Goal: Browse casually

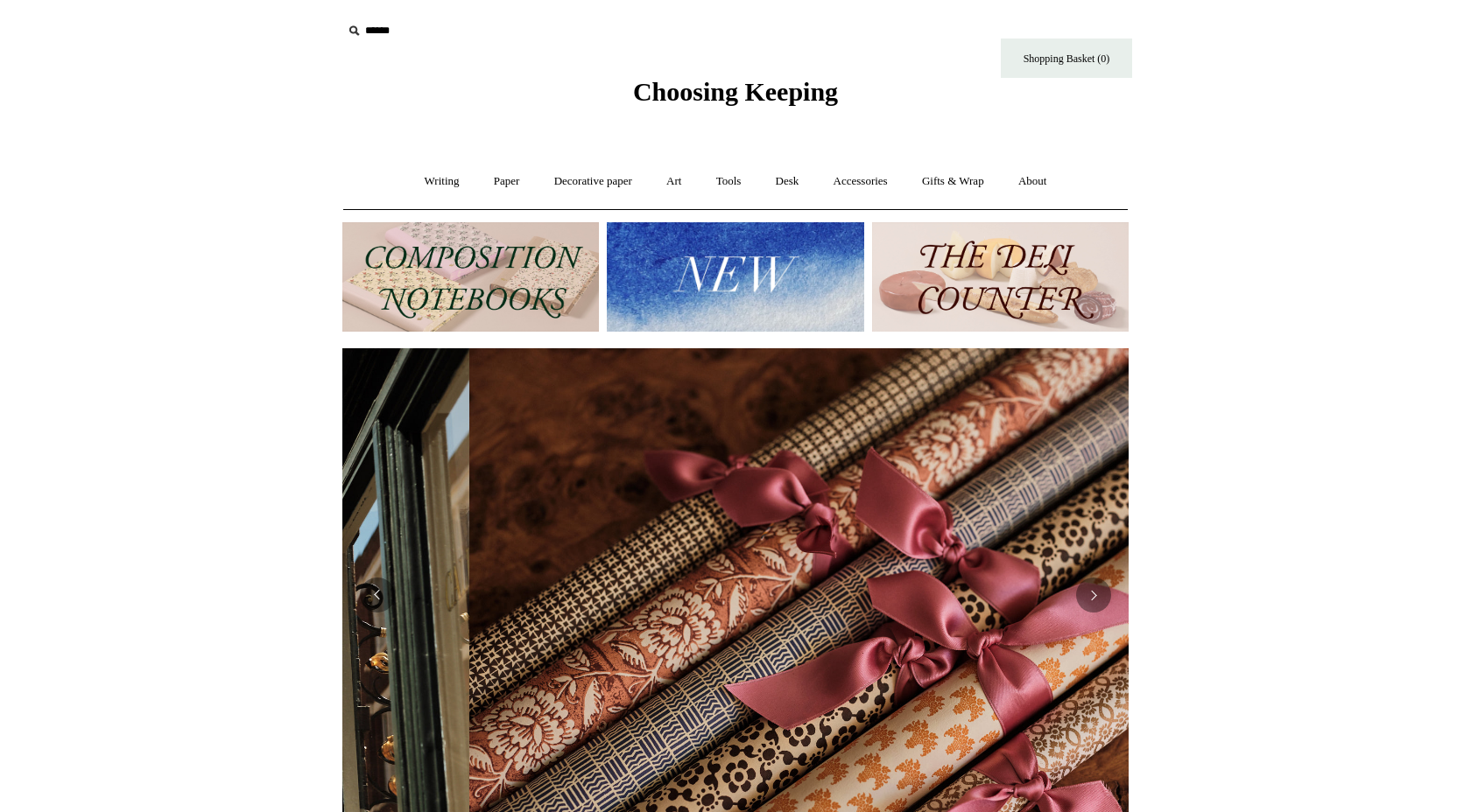
scroll to position [0, 1573]
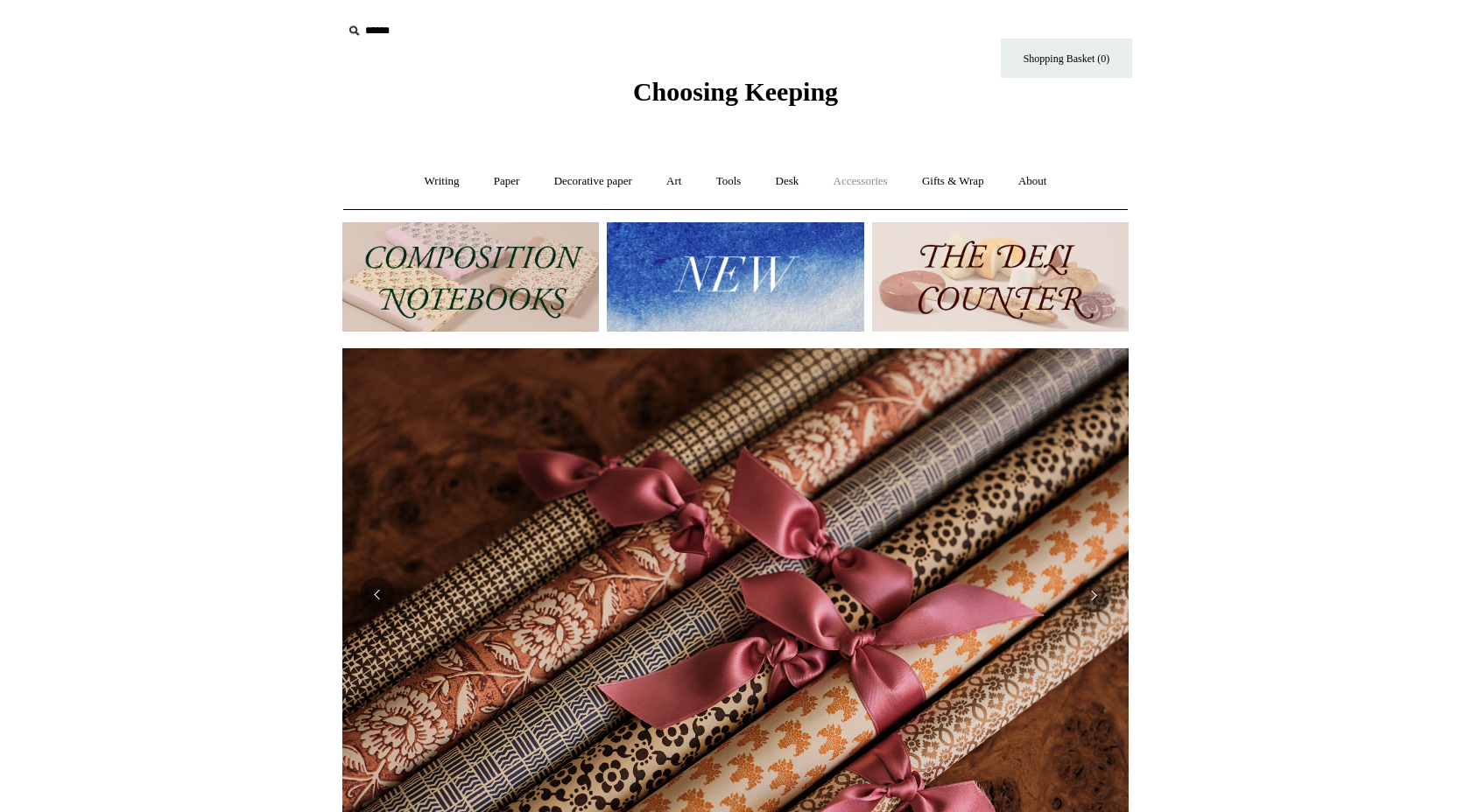
click at [877, 185] on link "Accessories +" at bounding box center [861, 182] width 86 height 47
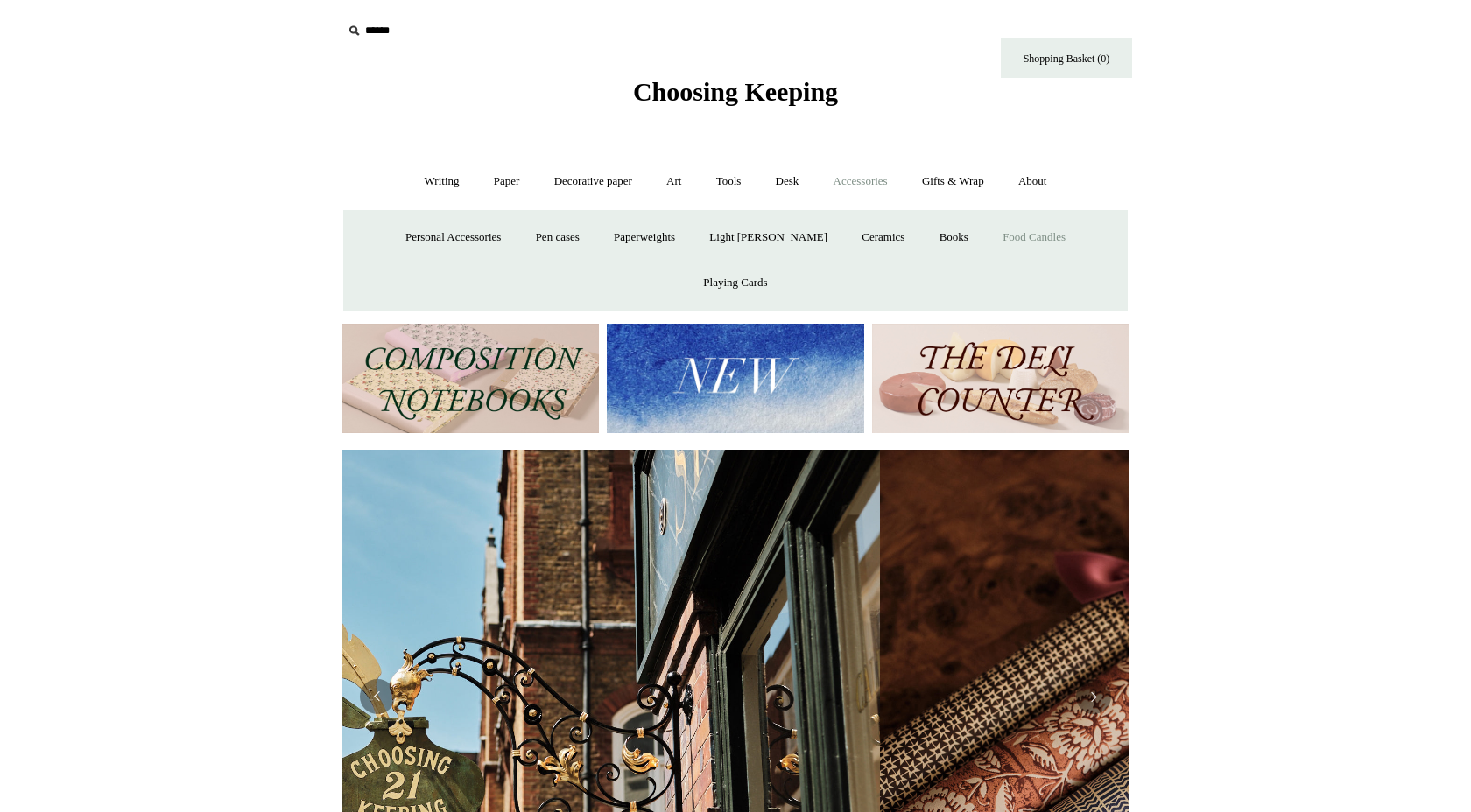
scroll to position [0, 92]
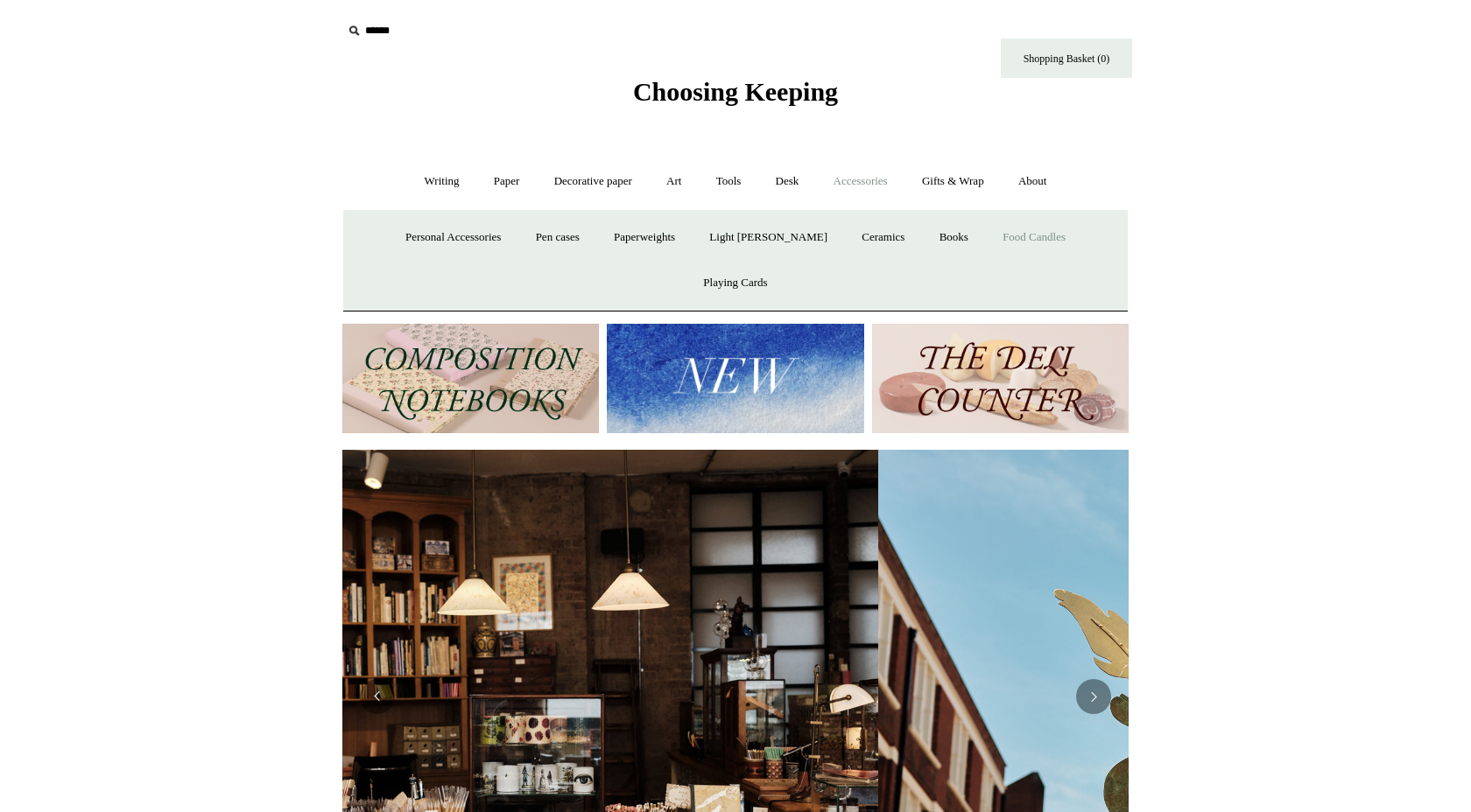
click at [987, 237] on link "Food Candles" at bounding box center [1034, 238] width 94 height 47
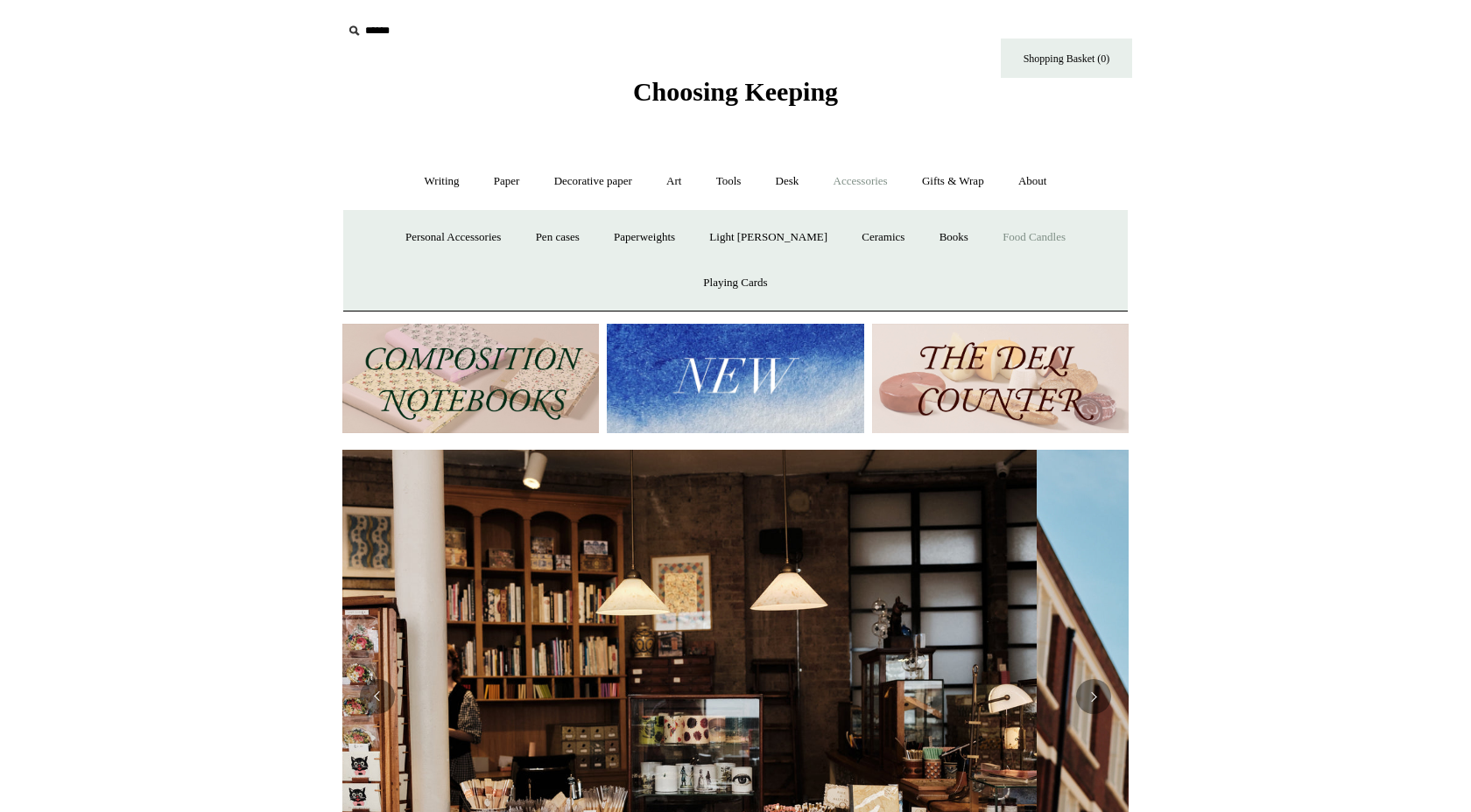
scroll to position [0, 0]
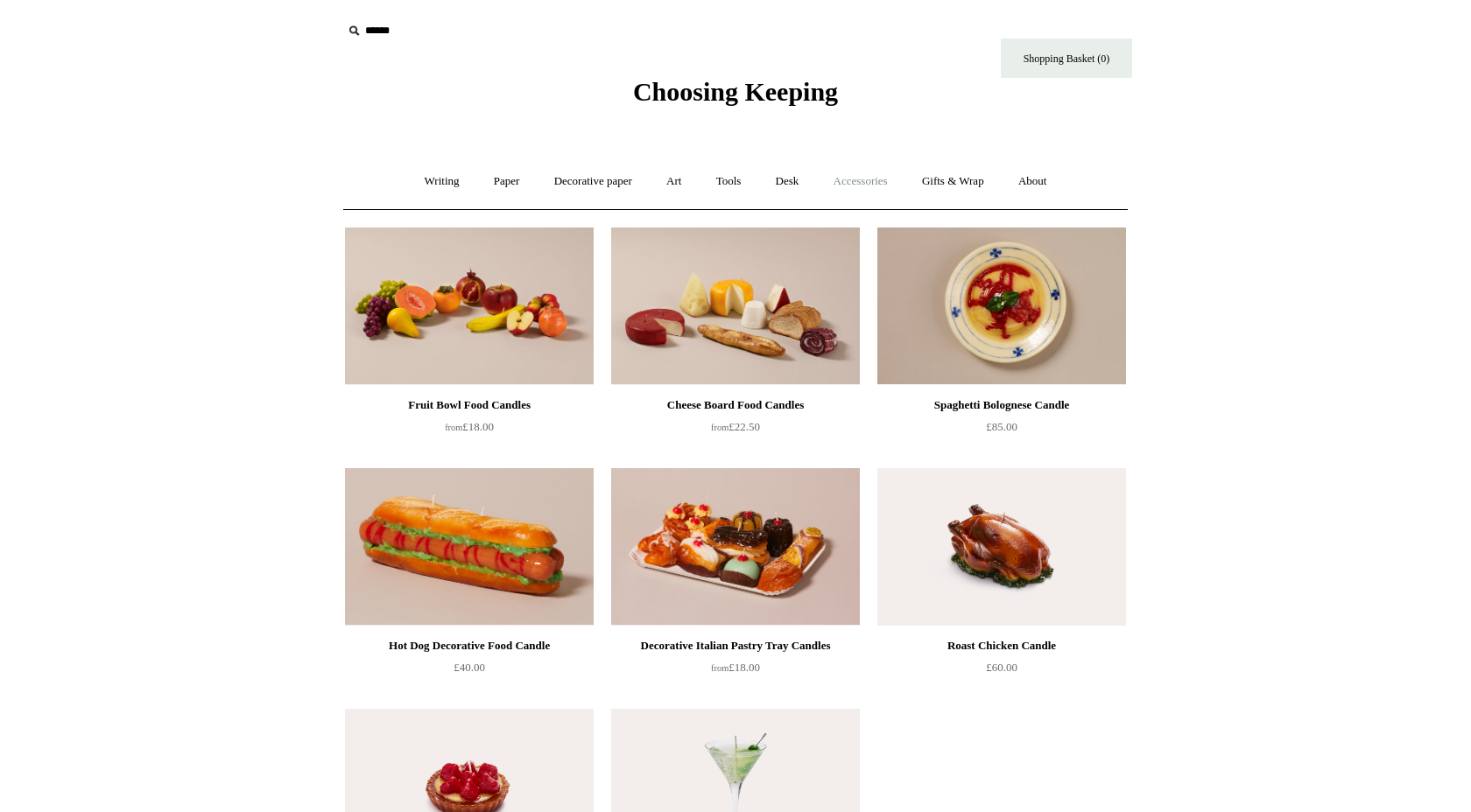
click at [869, 181] on link "Accessories +" at bounding box center [861, 182] width 86 height 47
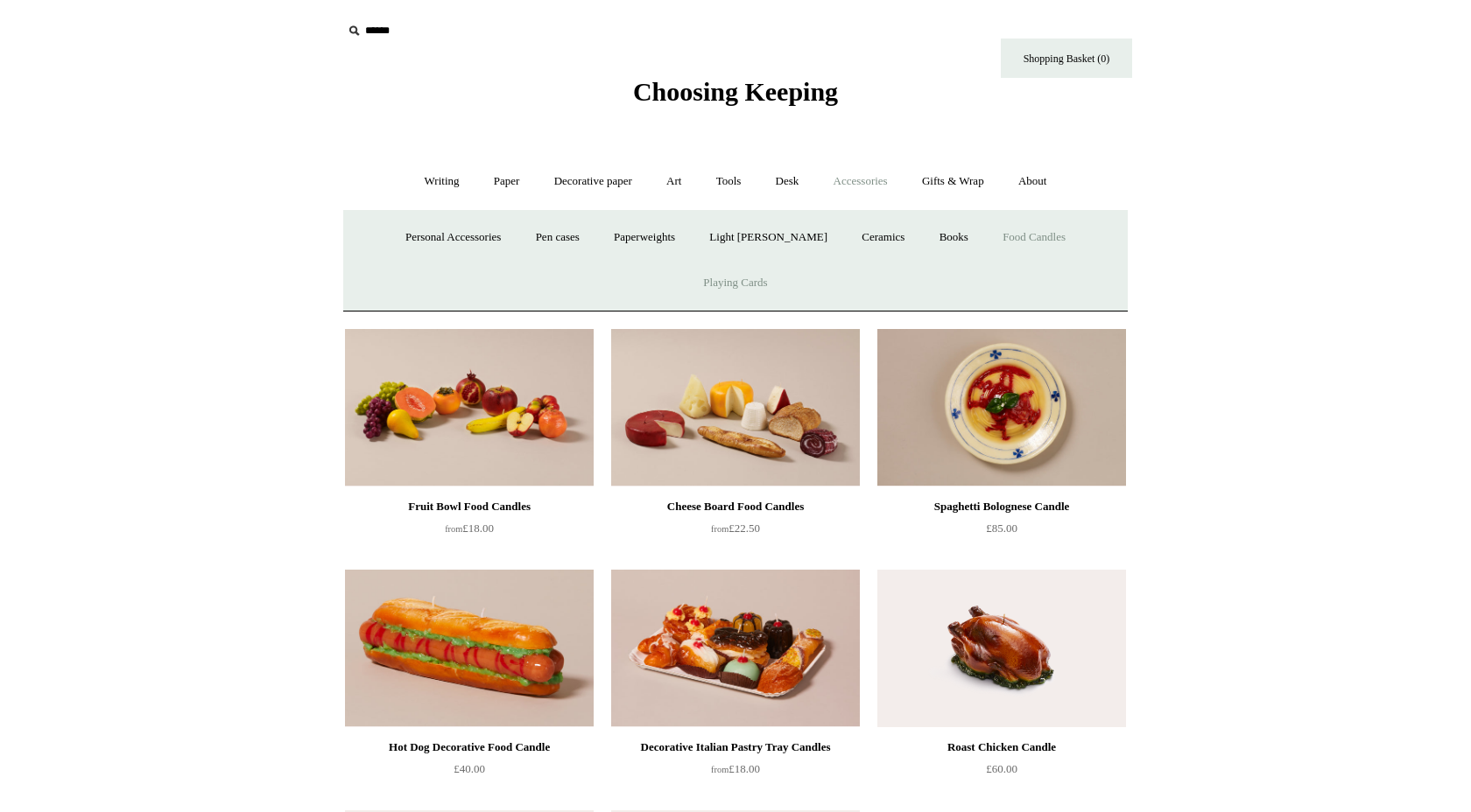
click at [783, 260] on link "Playing Cards" at bounding box center [735, 283] width 95 height 47
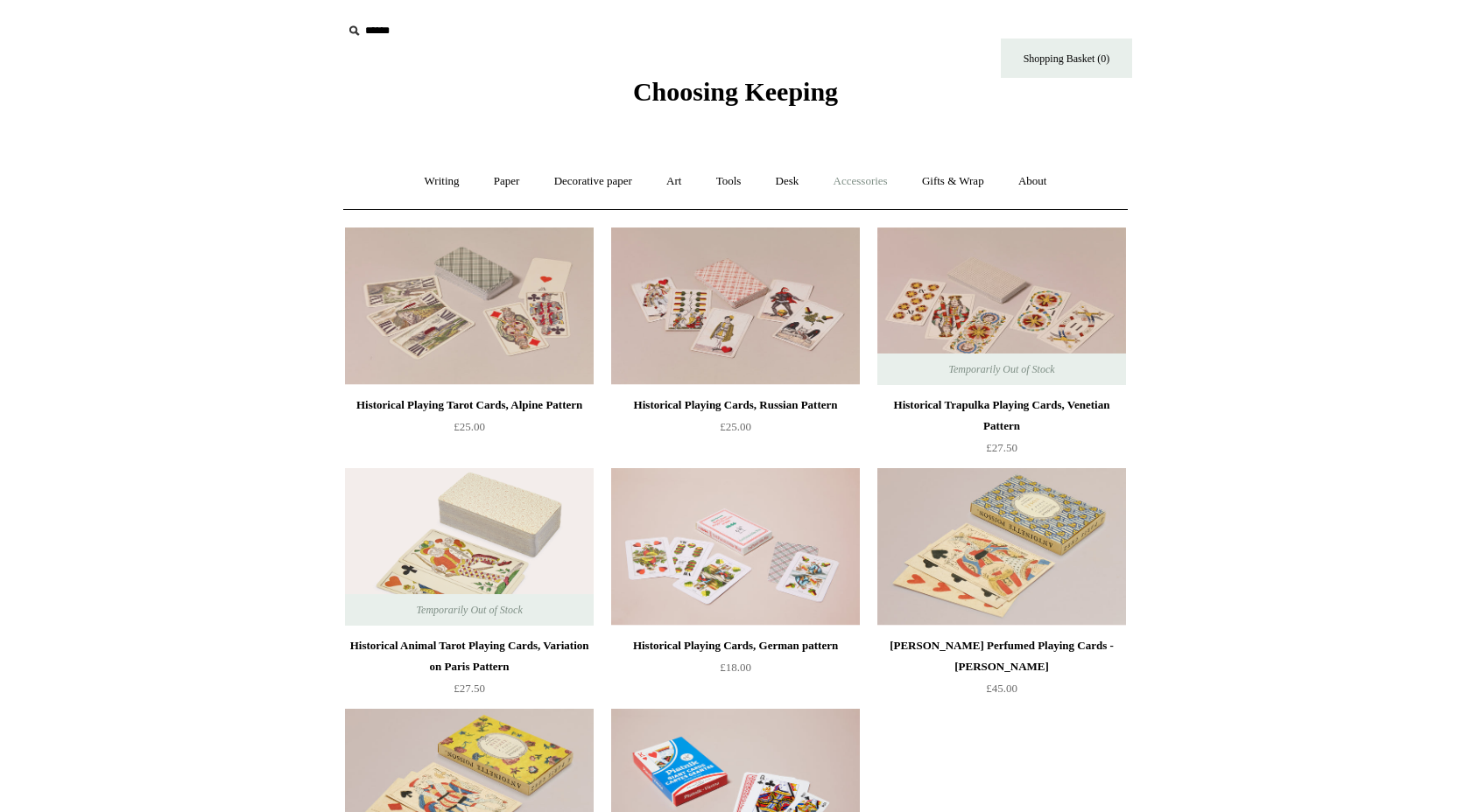
click at [859, 184] on link "Accessories +" at bounding box center [861, 182] width 86 height 47
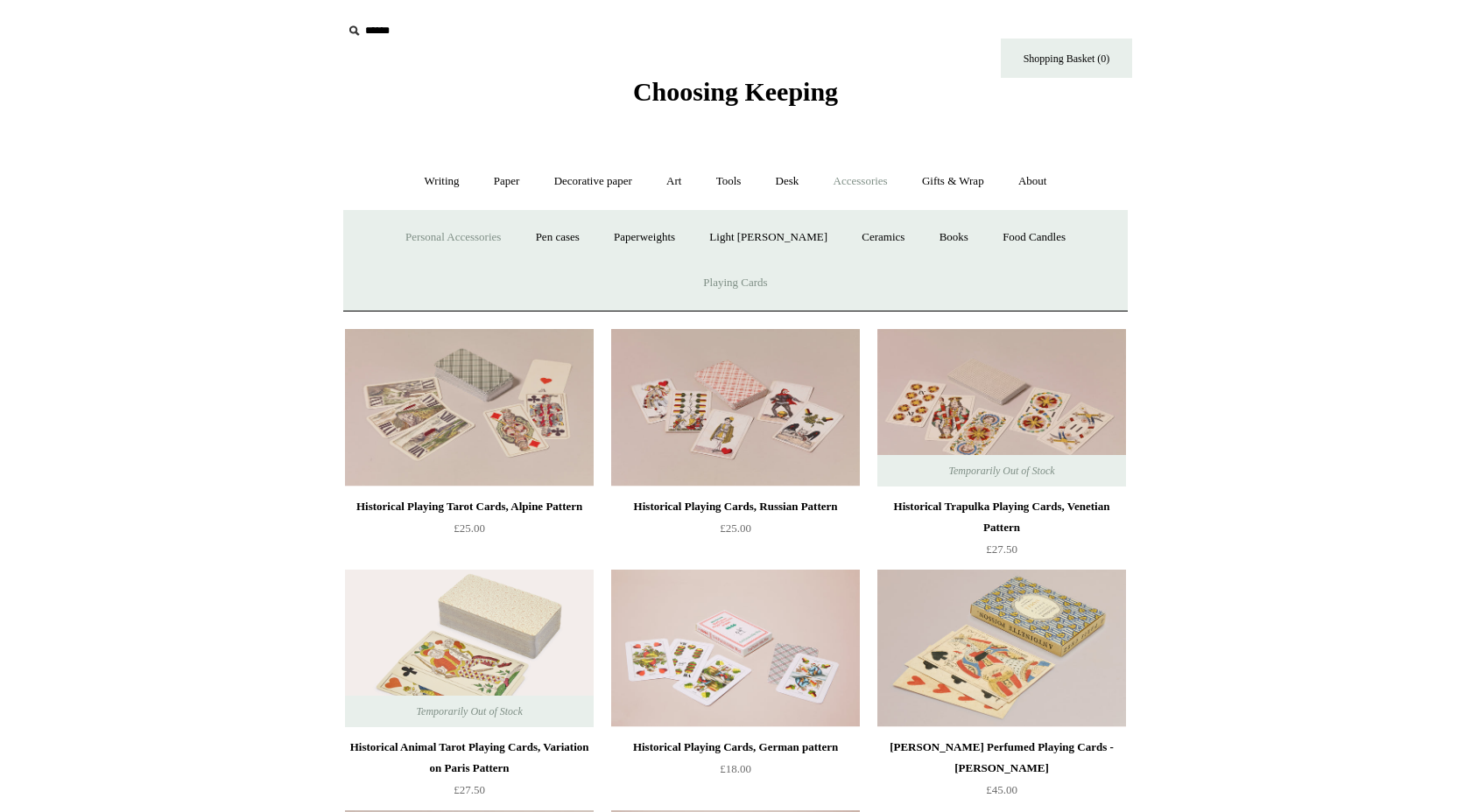
click at [407, 240] on link "Personal Accessories +" at bounding box center [453, 238] width 127 height 47
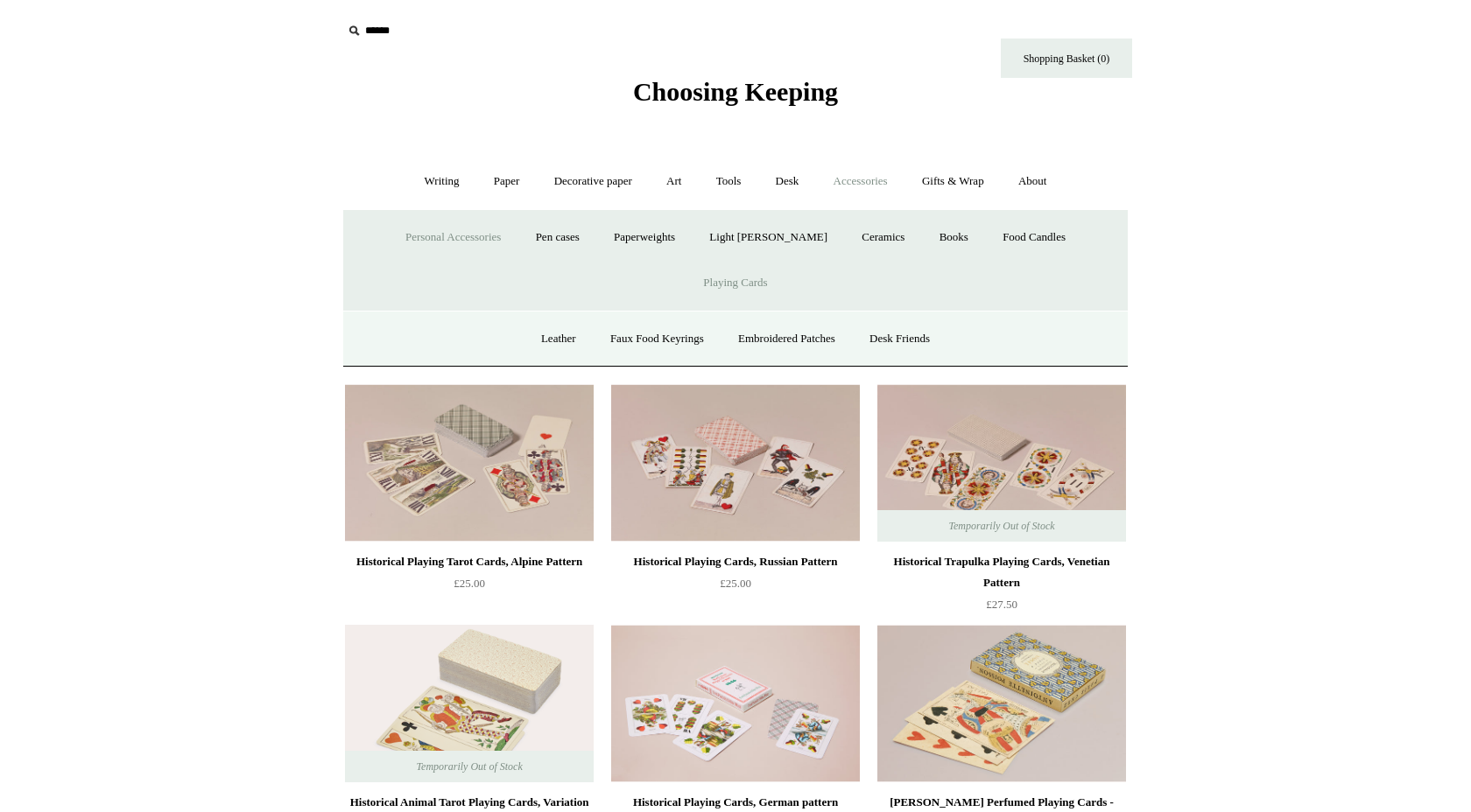
click at [471, 241] on link "Personal Accessories -" at bounding box center [453, 238] width 127 height 47
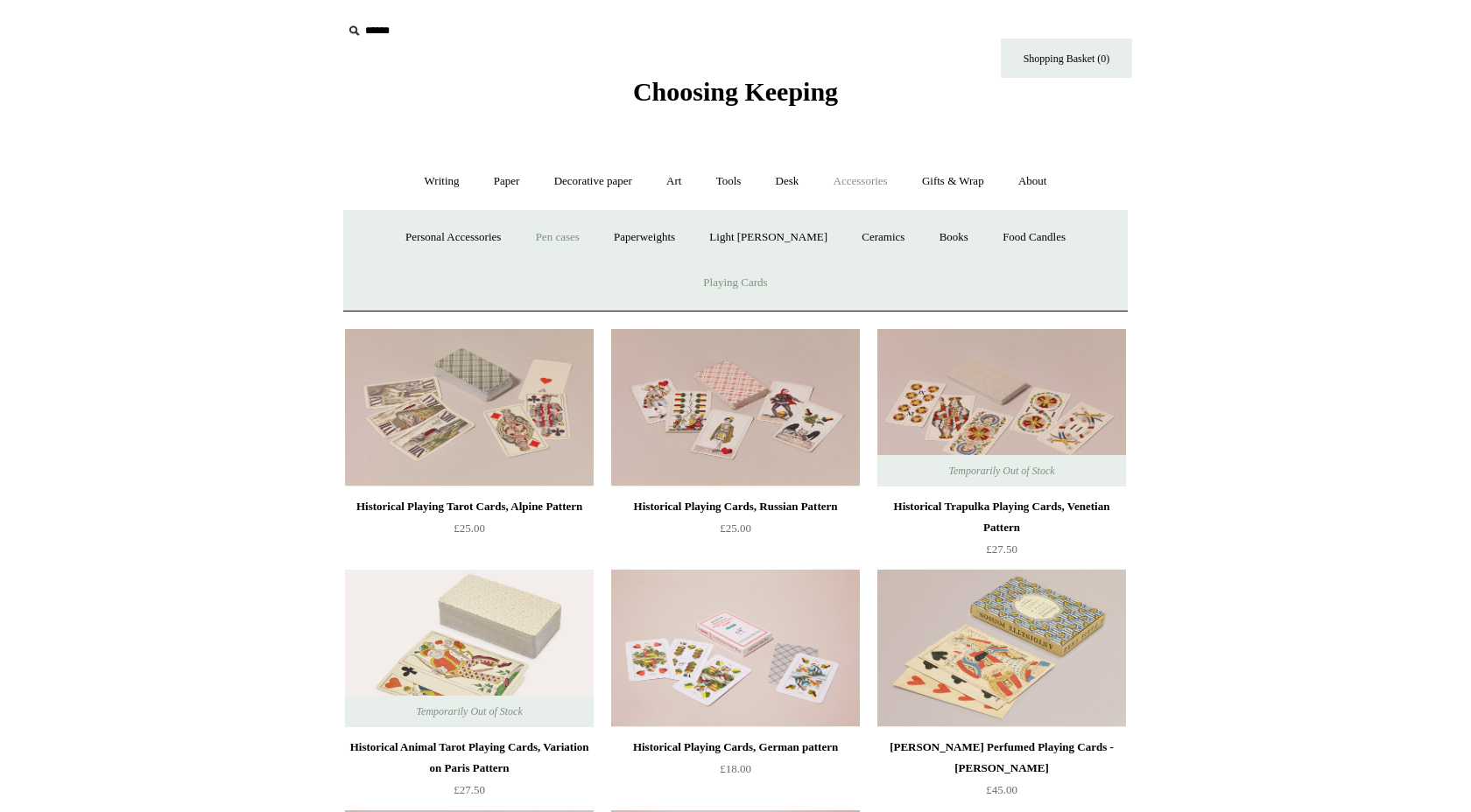
click at [568, 241] on link "Pen cases" at bounding box center [558, 238] width 76 height 47
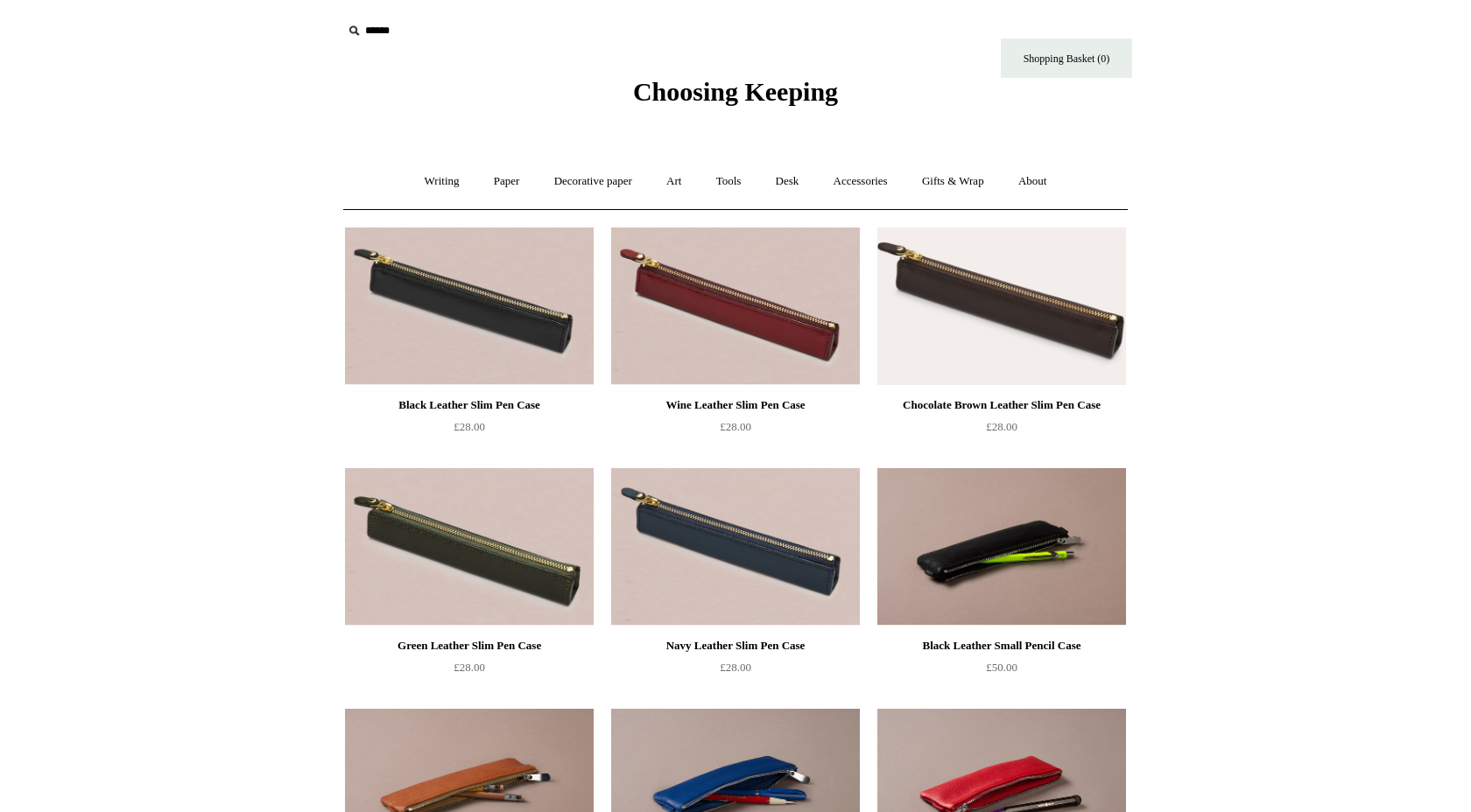
click at [568, 241] on img at bounding box center [469, 306] width 249 height 158
click at [729, 181] on link "Tools +" at bounding box center [729, 182] width 57 height 47
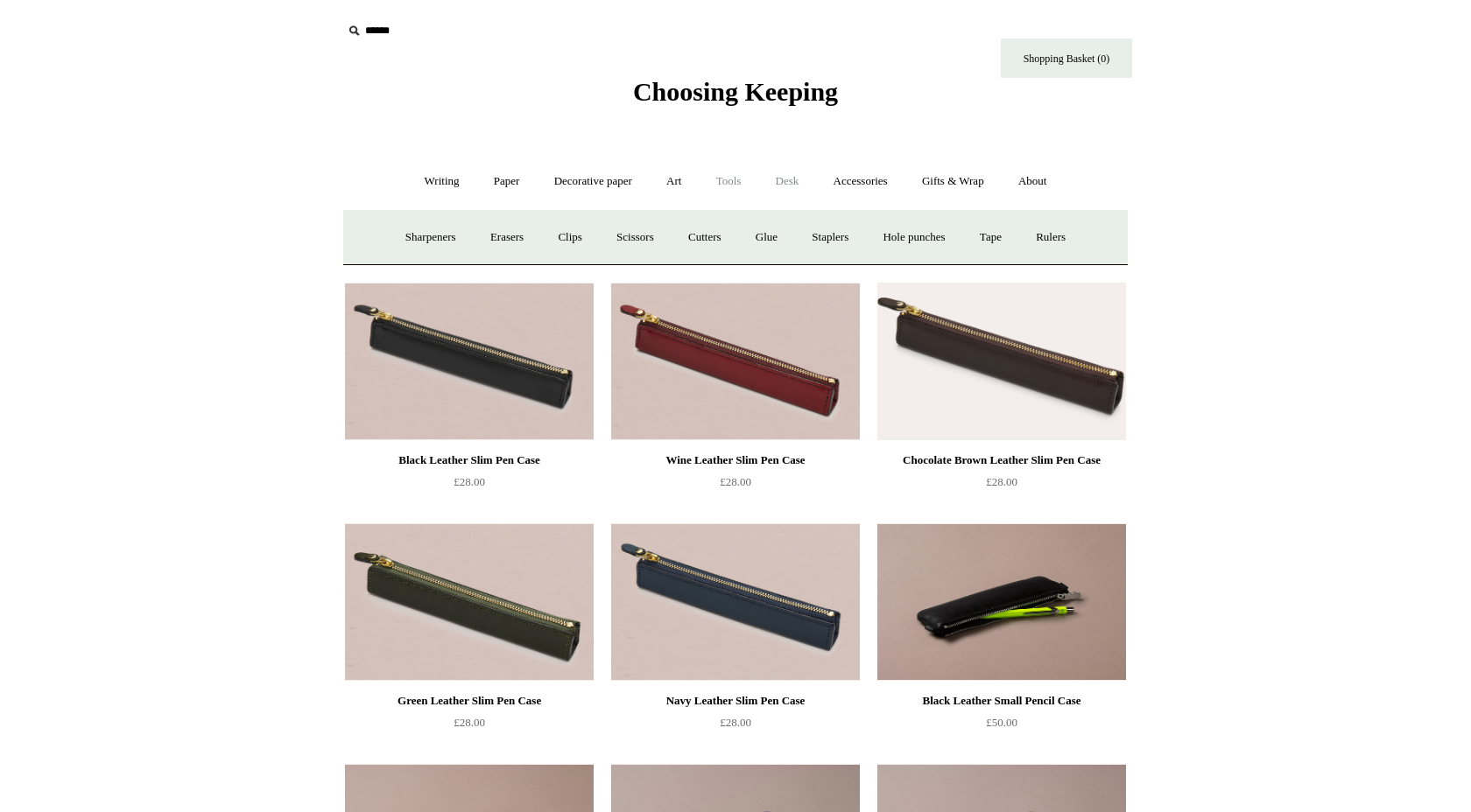
click at [788, 183] on link "Desk +" at bounding box center [787, 182] width 55 height 47
click at [807, 236] on link "Desk Accessories" at bounding box center [783, 238] width 111 height 47
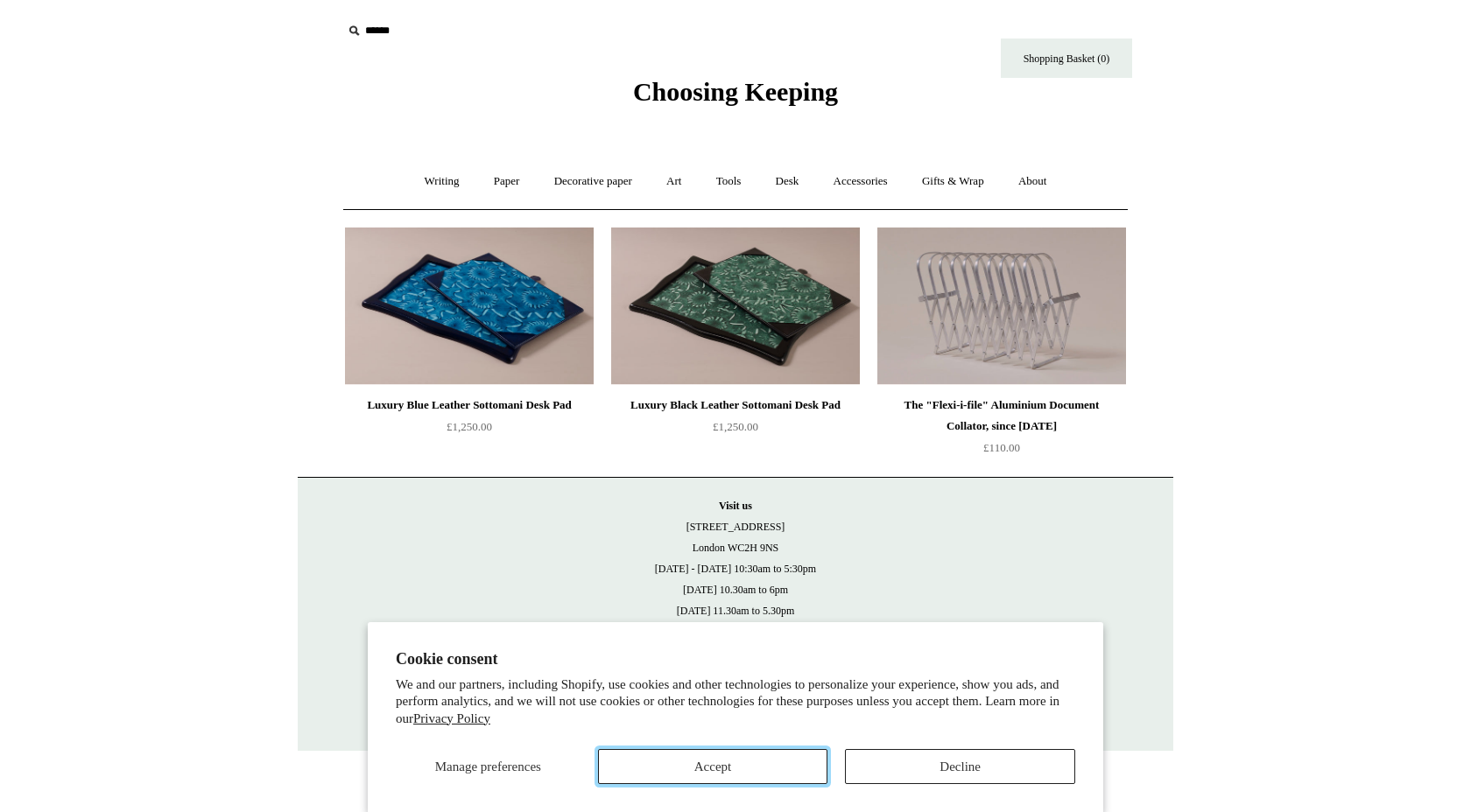
click at [754, 764] on button "Accept" at bounding box center [713, 767] width 230 height 35
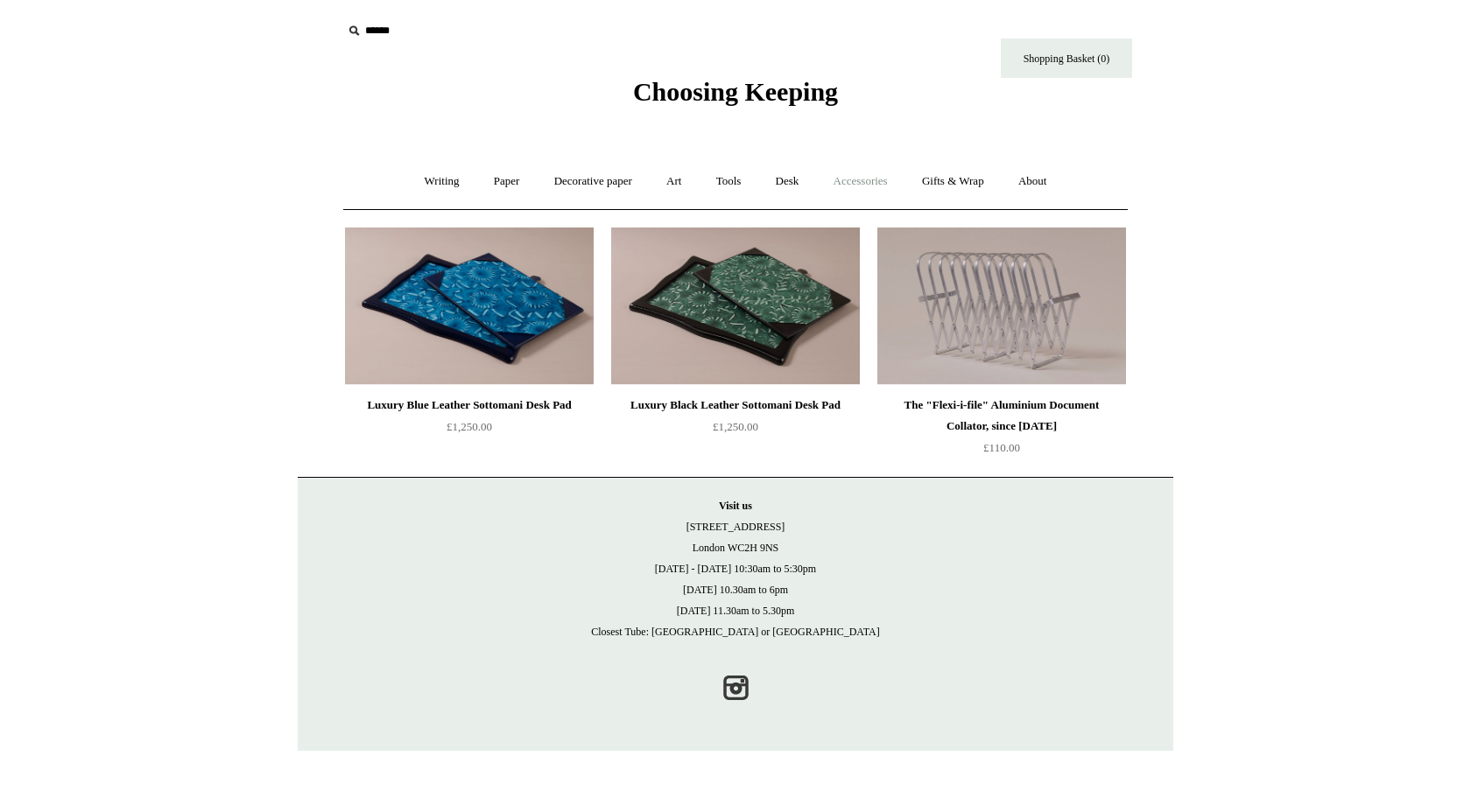
click at [845, 183] on link "Accessories +" at bounding box center [861, 182] width 86 height 47
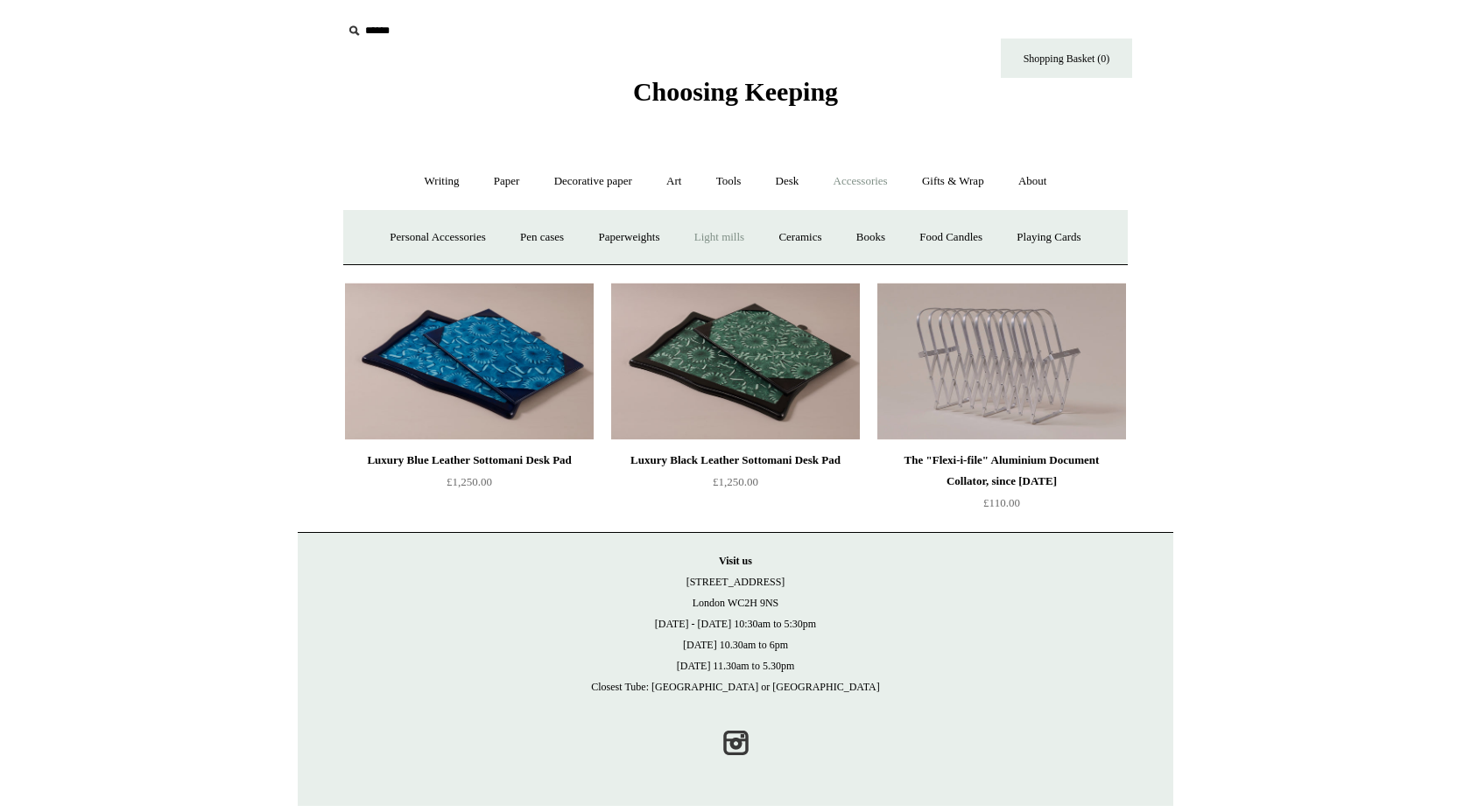
click at [713, 245] on link "Light mills" at bounding box center [719, 238] width 81 height 47
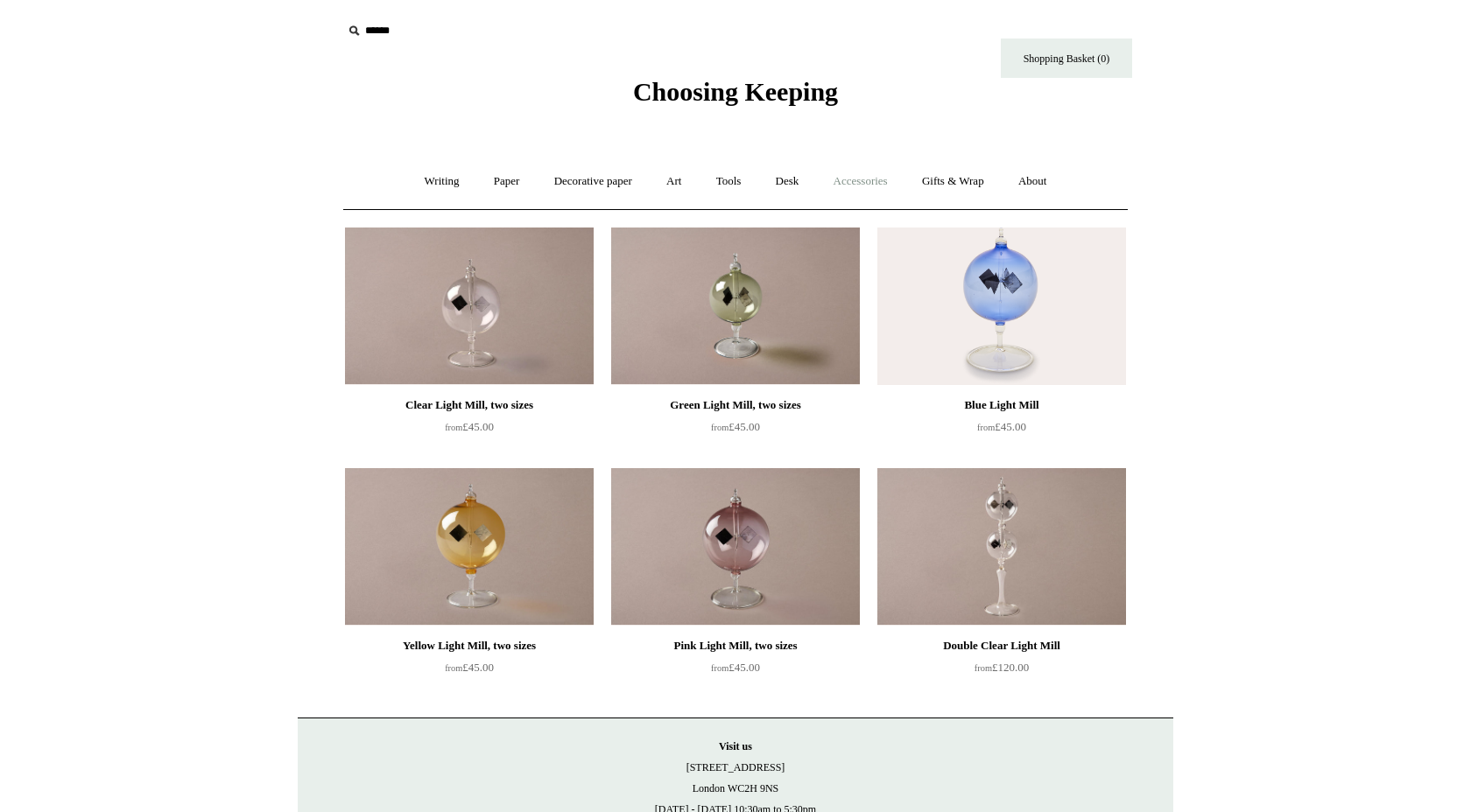
click at [852, 176] on link "Accessories +" at bounding box center [861, 182] width 86 height 47
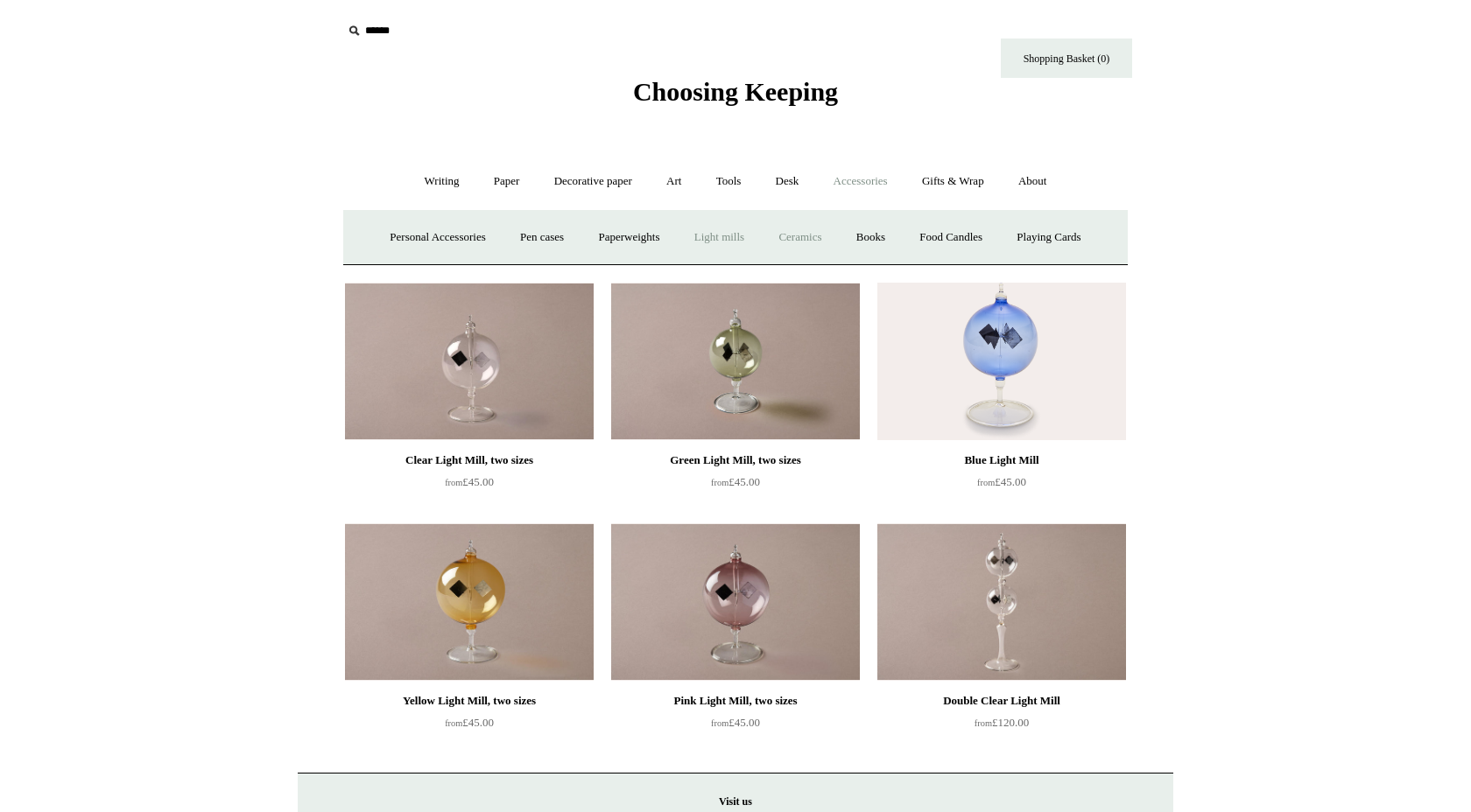
click at [813, 241] on link "Ceramics +" at bounding box center [800, 238] width 75 height 47
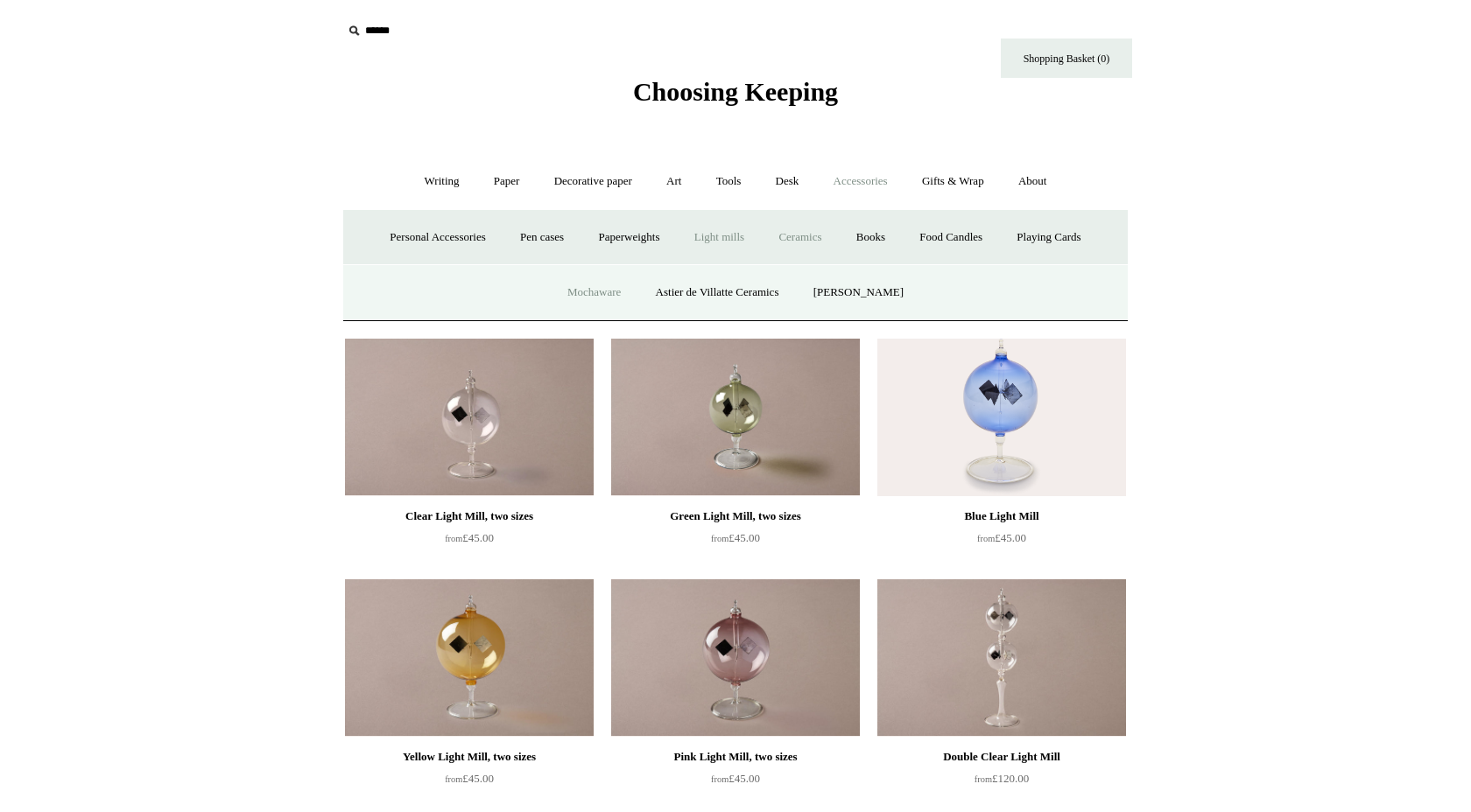
click at [593, 291] on link "Mochaware" at bounding box center [593, 293] width 85 height 47
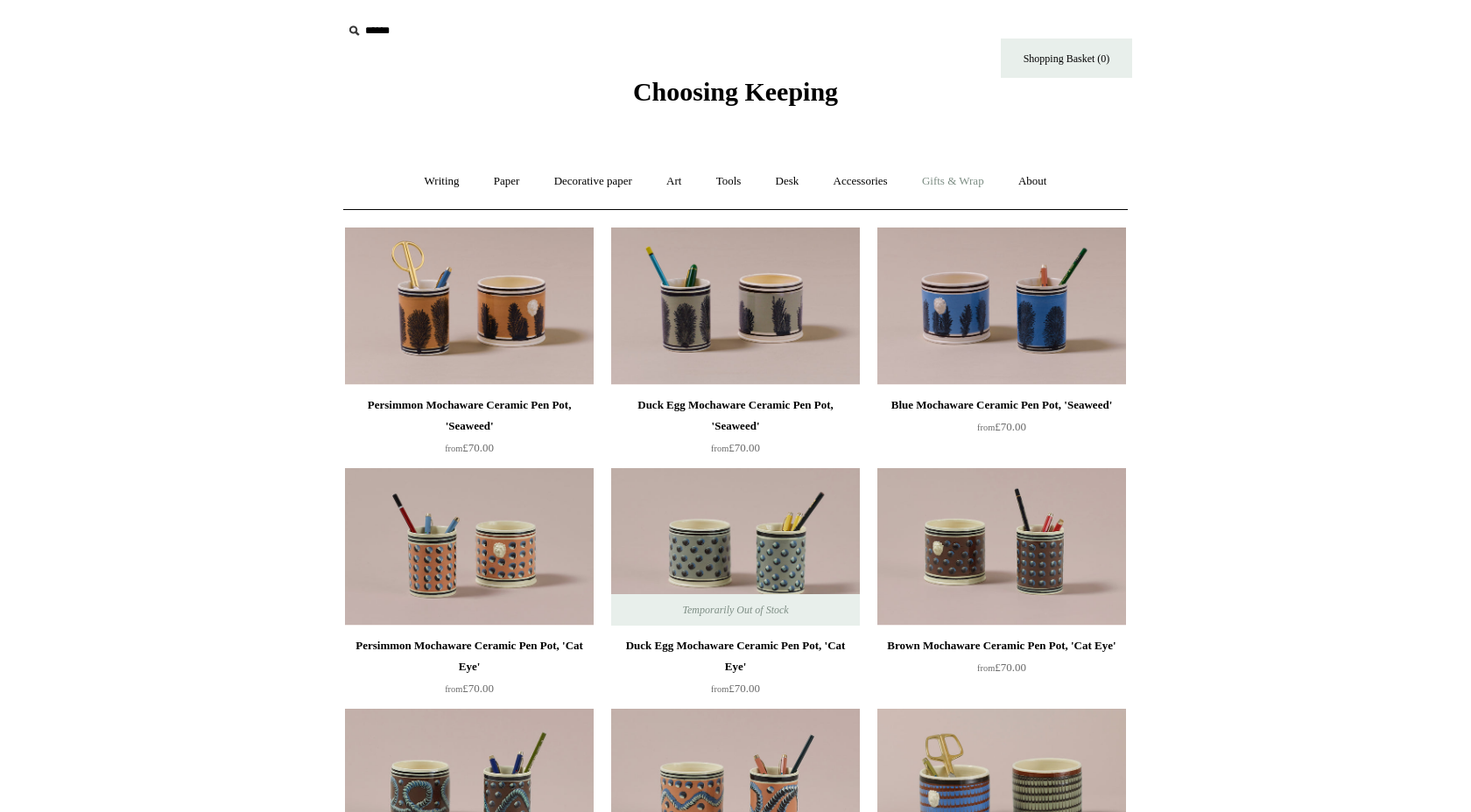
click at [938, 179] on link "Gifts & Wrap +" at bounding box center [953, 182] width 93 height 47
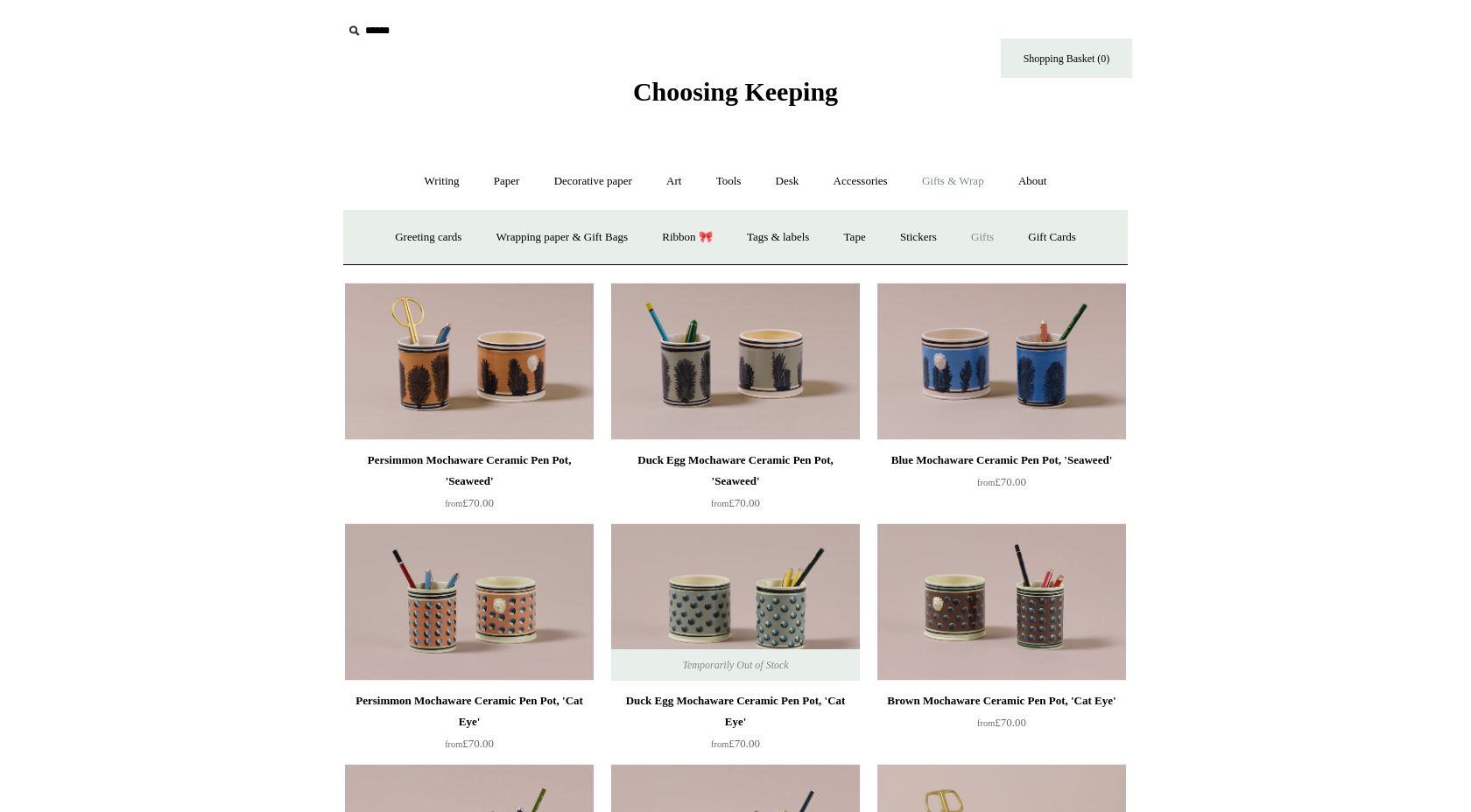
click at [999, 236] on link "Gifts +" at bounding box center [982, 238] width 54 height 47
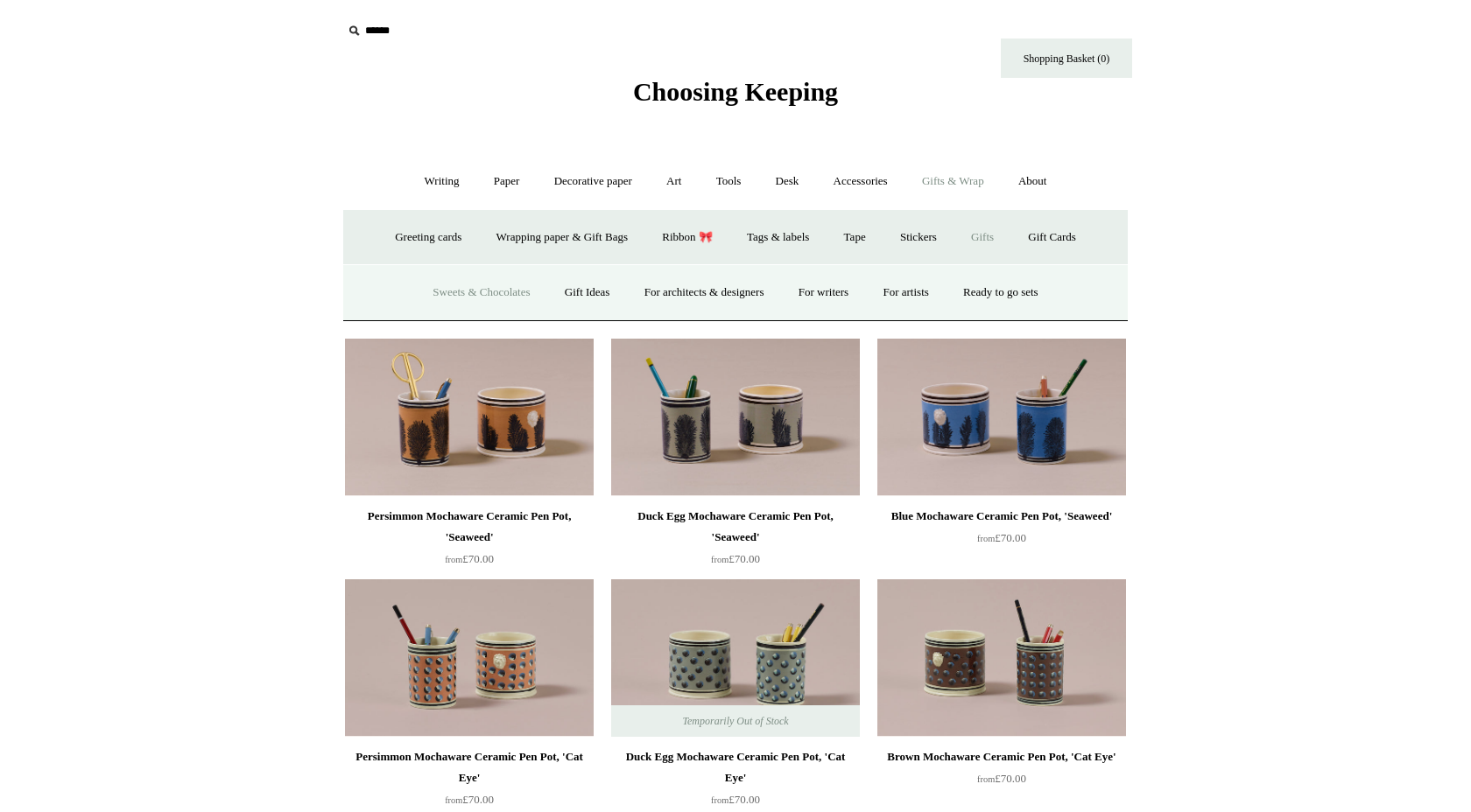
click at [488, 296] on link "Sweets & Chocolates" at bounding box center [481, 293] width 129 height 47
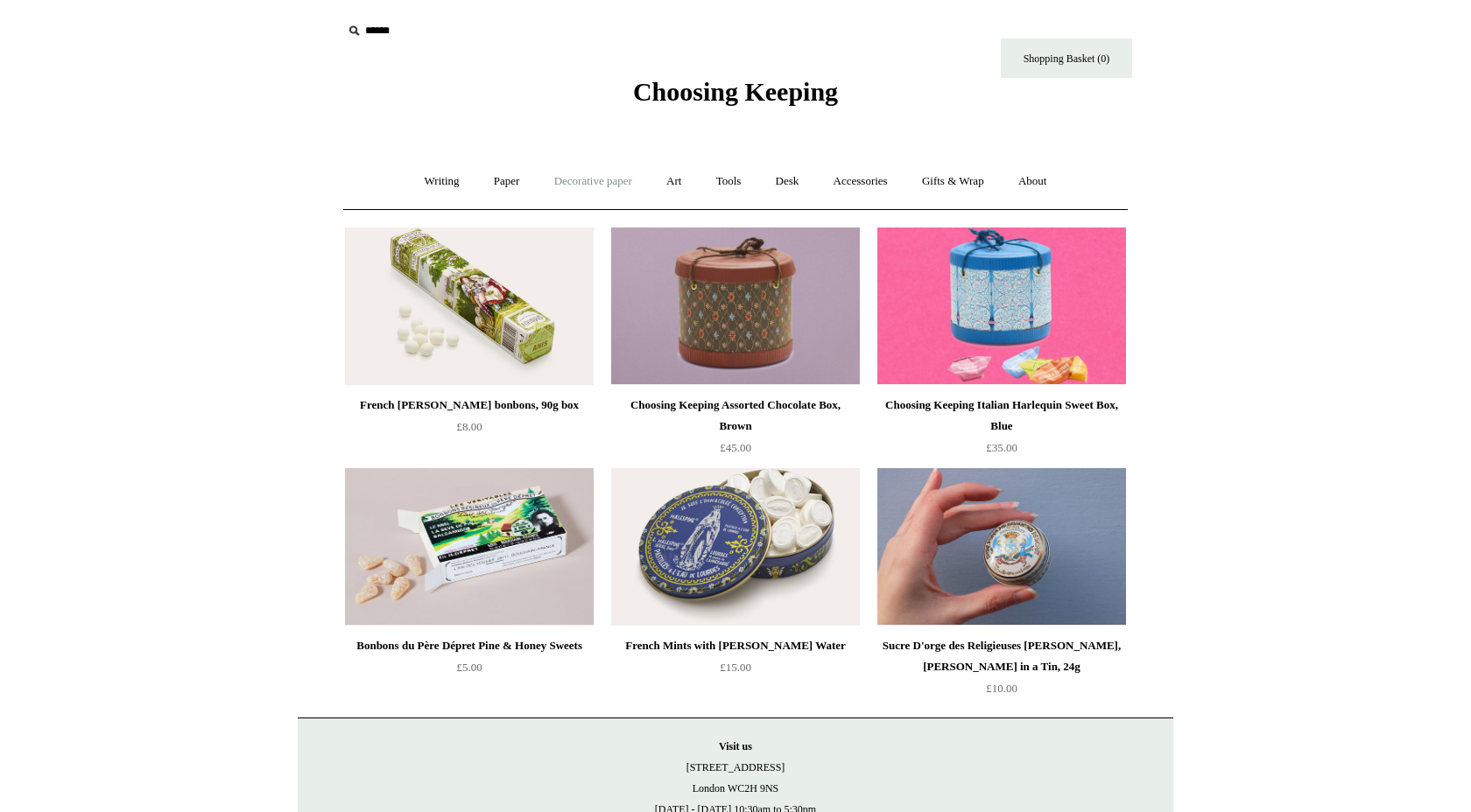
click at [637, 183] on link "Decorative paper +" at bounding box center [592, 182] width 109 height 47
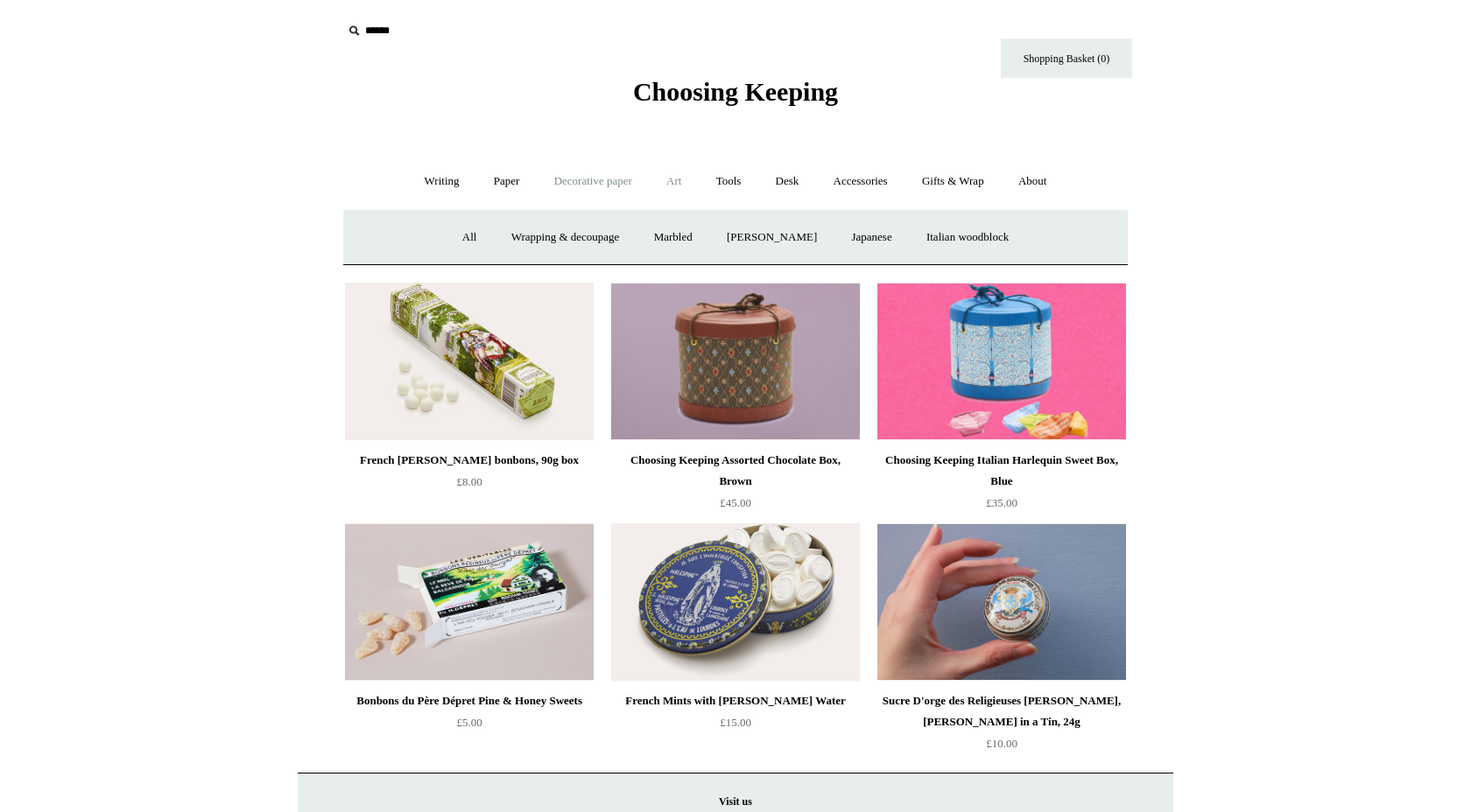
click at [682, 179] on link "Art +" at bounding box center [674, 182] width 47 height 47
click at [729, 184] on link "Tools +" at bounding box center [729, 182] width 57 height 47
click at [434, 247] on link "Sharpeners" at bounding box center [431, 238] width 82 height 47
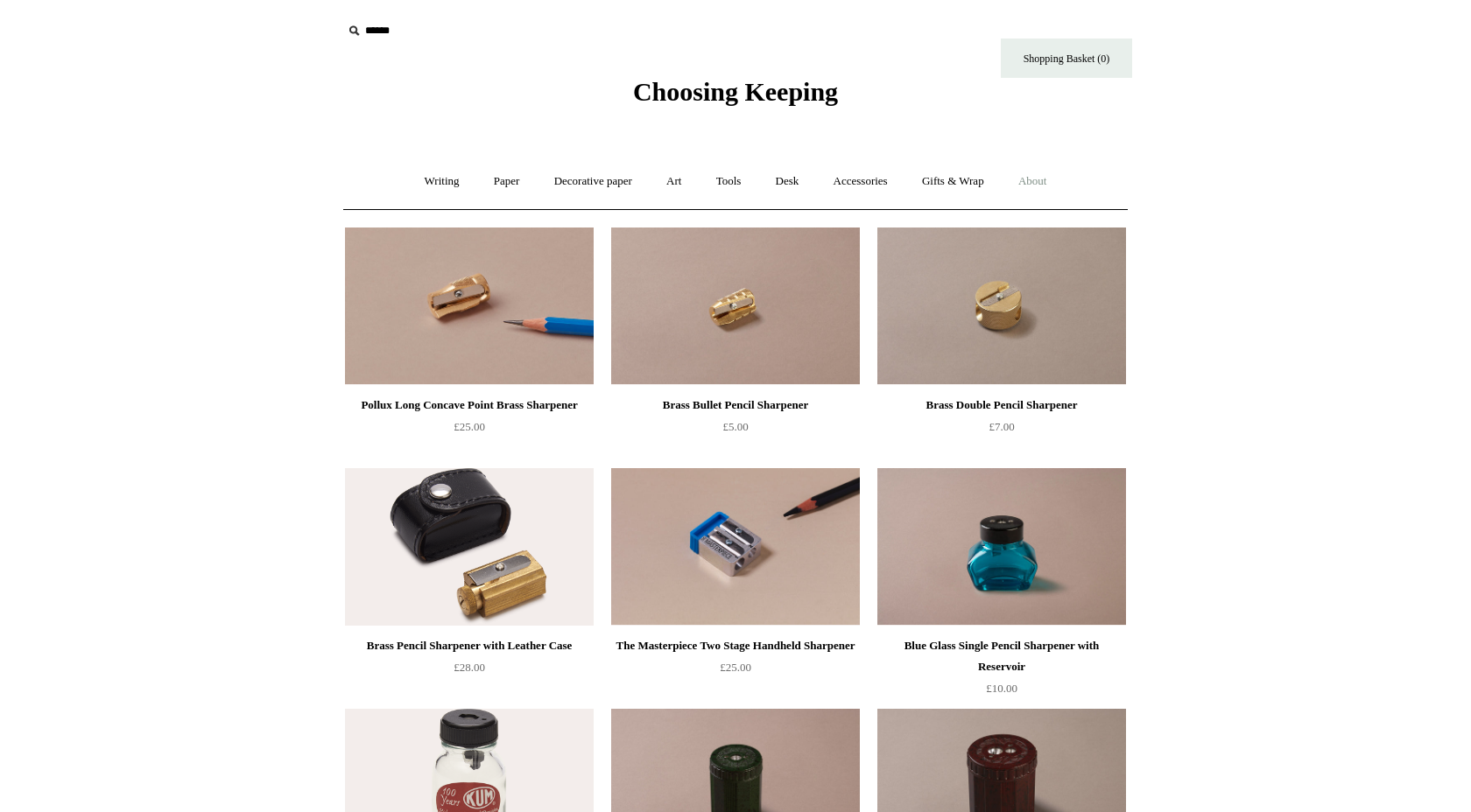
click at [1047, 174] on link "About +" at bounding box center [1033, 182] width 61 height 47
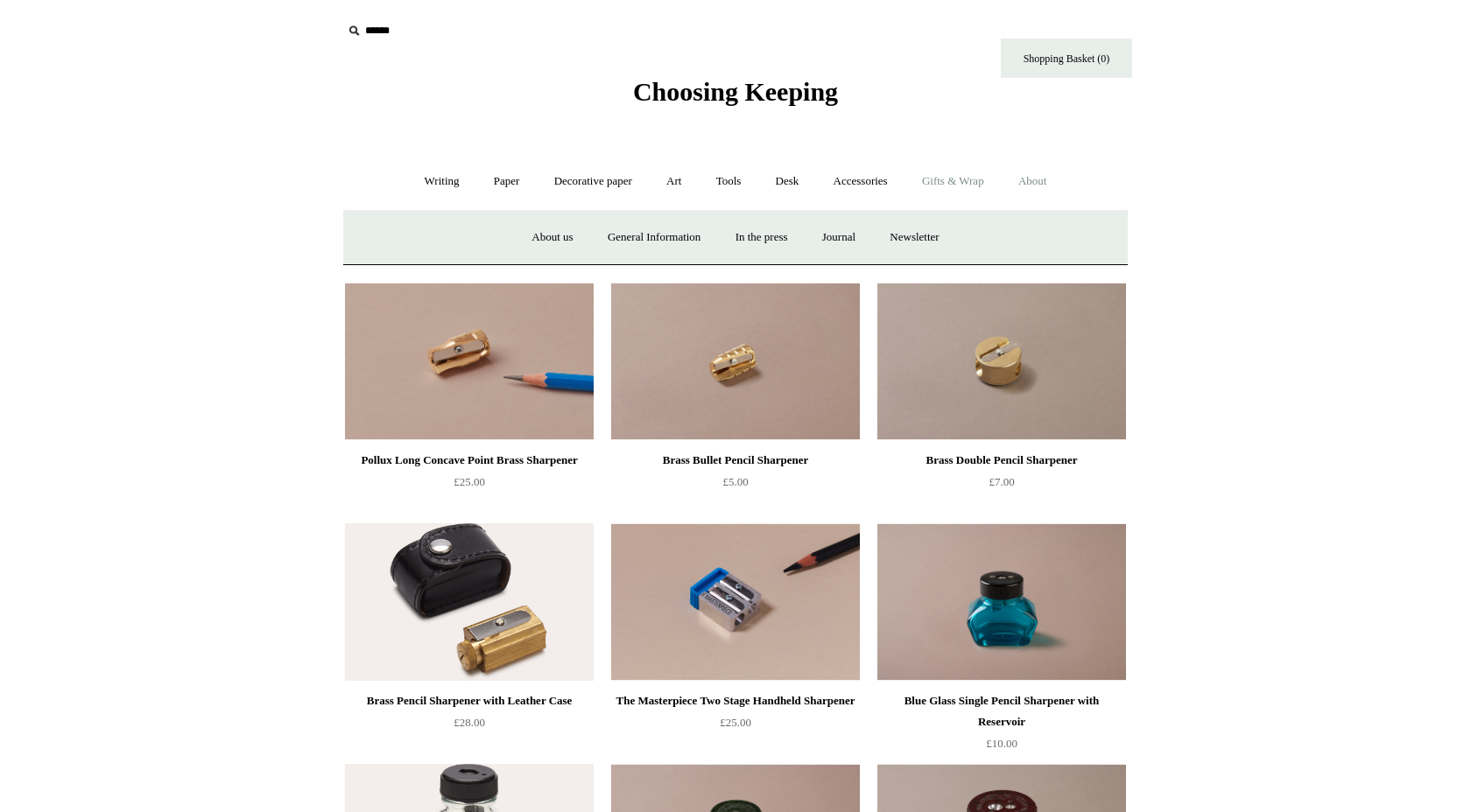
click at [978, 178] on link "Gifts & Wrap +" at bounding box center [953, 182] width 93 height 47
click at [862, 244] on link "Tape" at bounding box center [854, 238] width 53 height 47
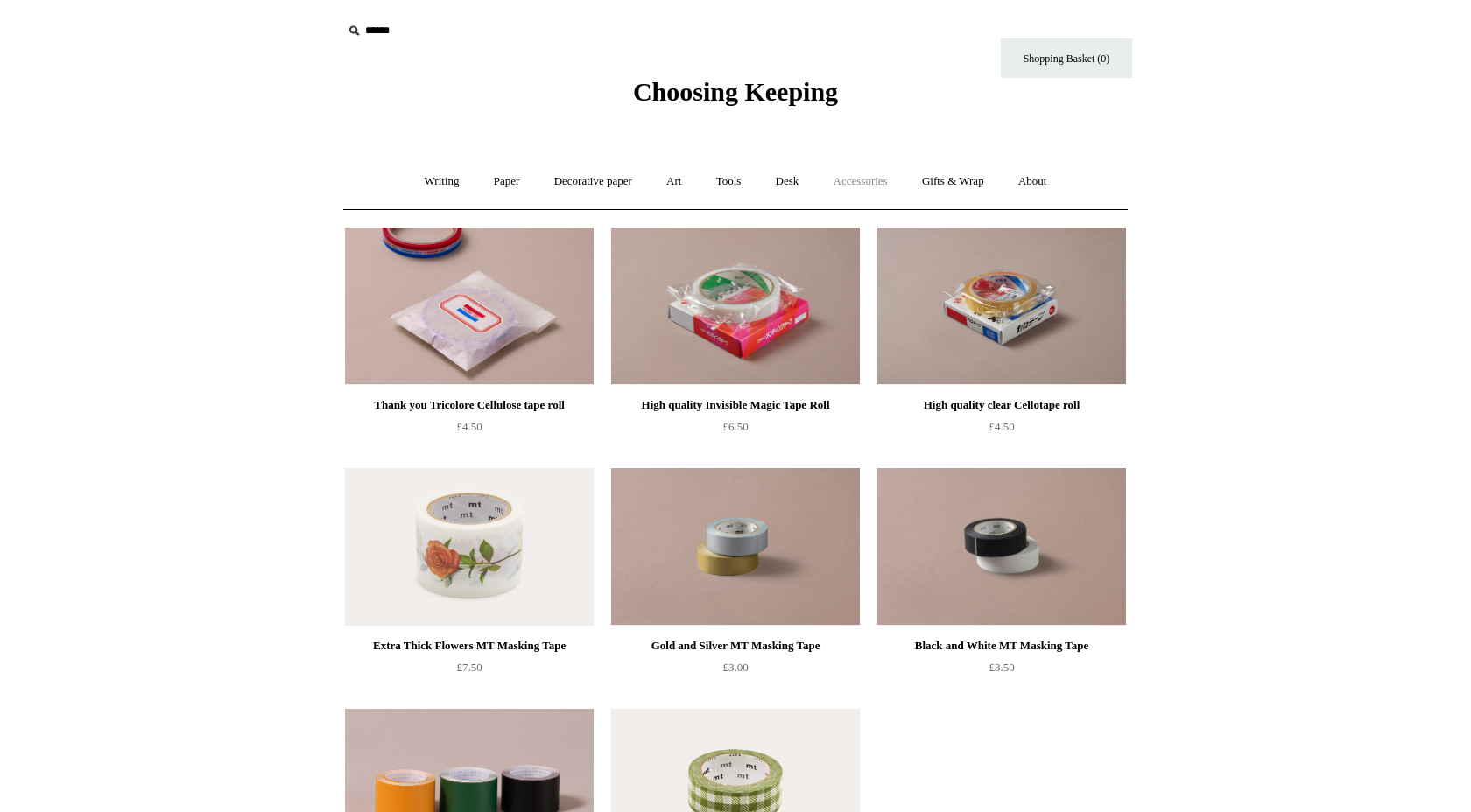
click at [866, 185] on link "Accessories +" at bounding box center [861, 182] width 86 height 47
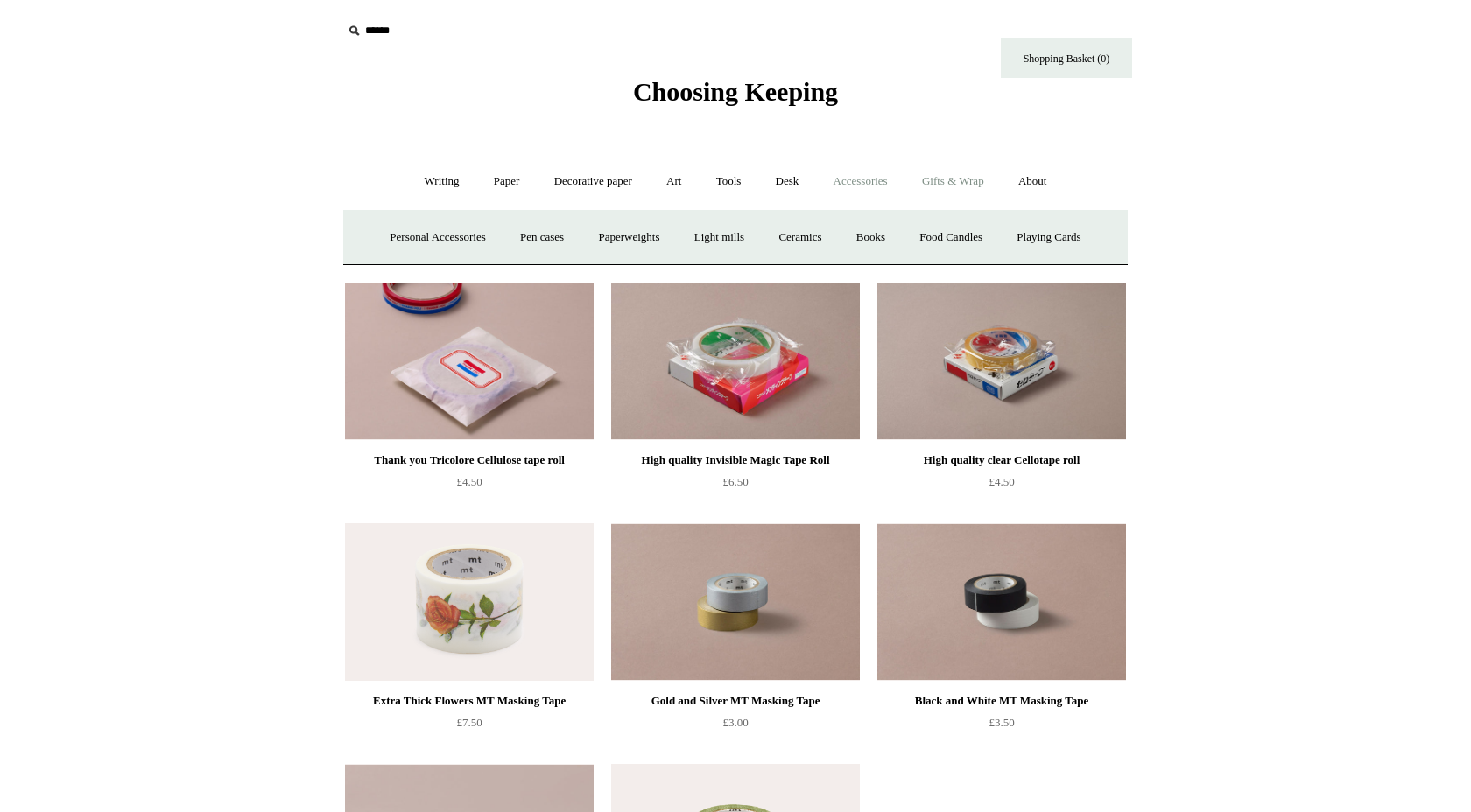
click at [970, 189] on link "Gifts & Wrap +" at bounding box center [953, 182] width 93 height 47
click at [934, 233] on link "Stickers" at bounding box center [918, 238] width 68 height 47
